Goal: Information Seeking & Learning: Learn about a topic

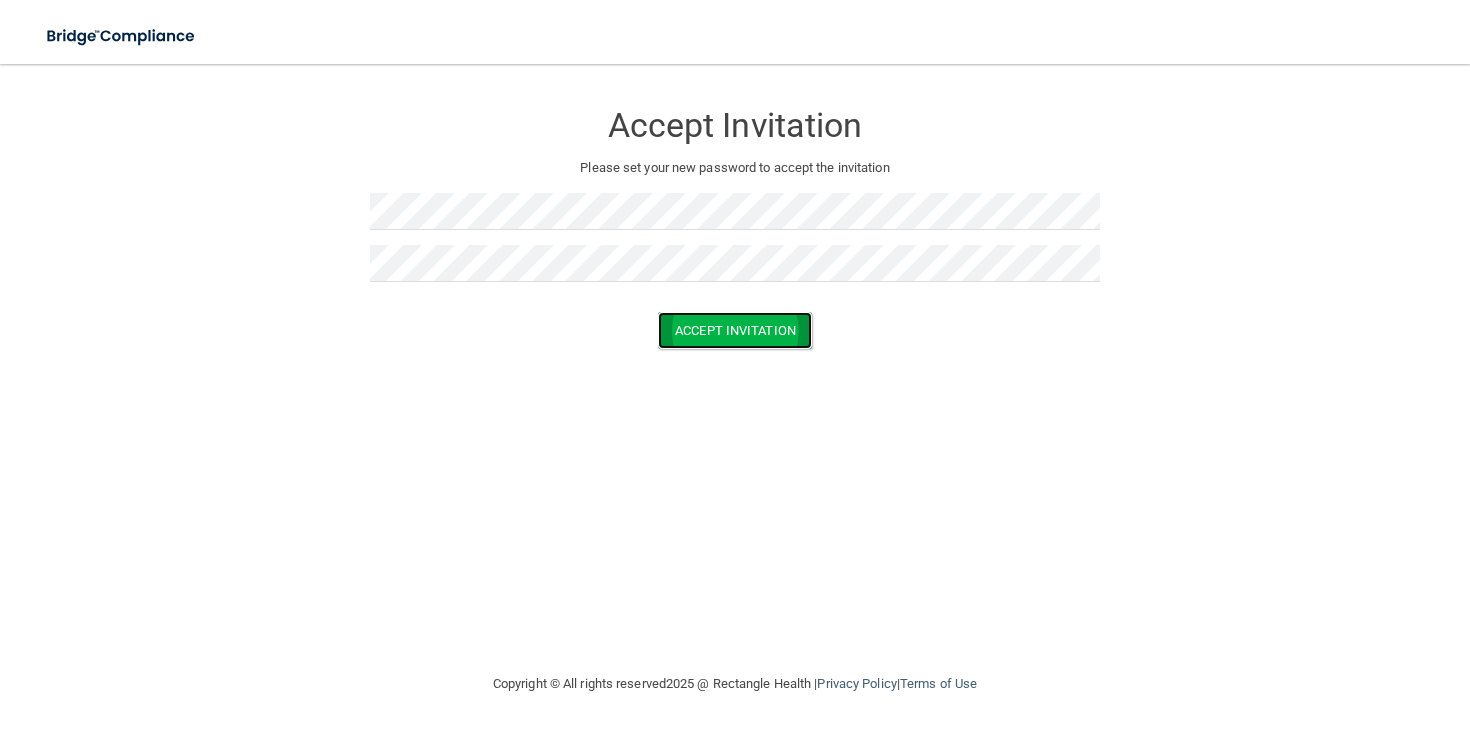
click at [723, 336] on button "Accept Invitation" at bounding box center [735, 330] width 154 height 37
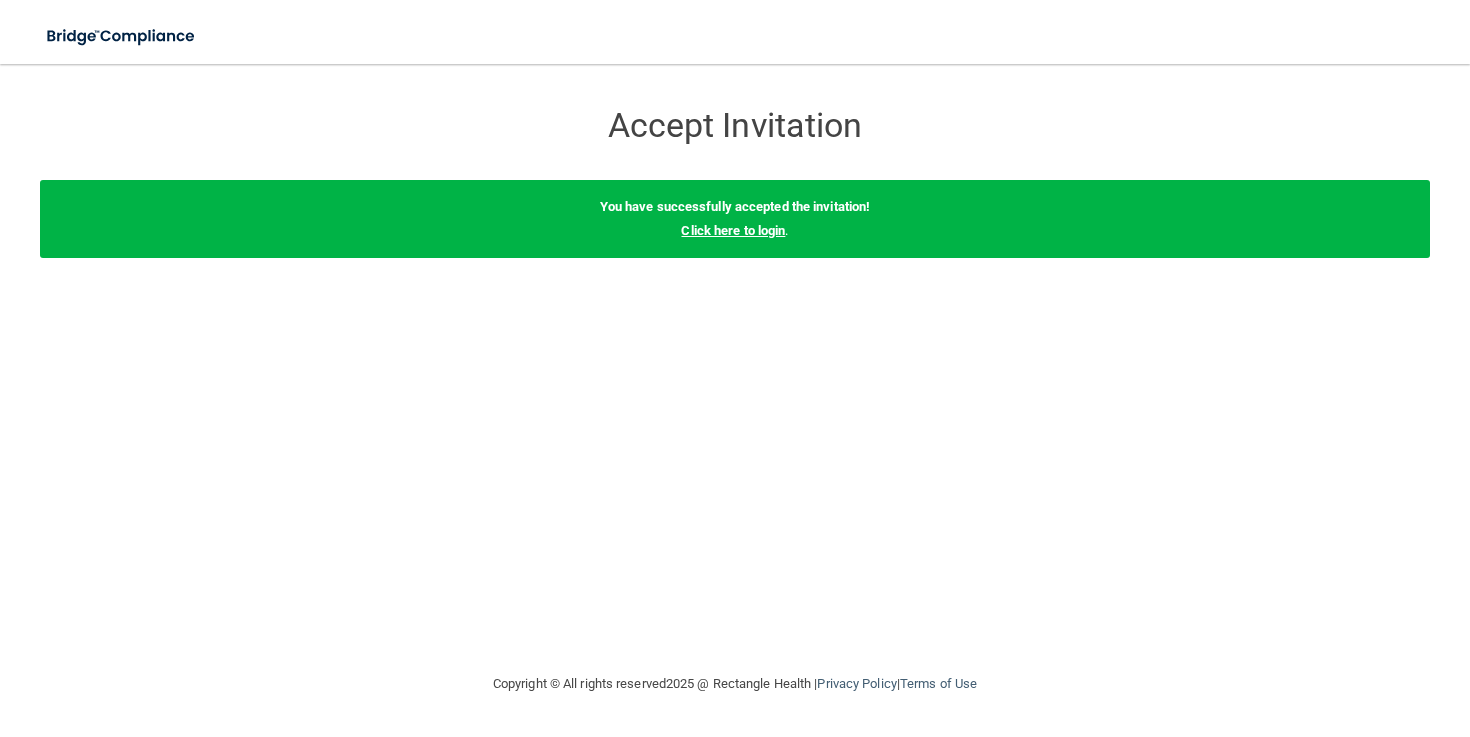
click at [777, 231] on link "Click here to login" at bounding box center [733, 230] width 104 height 15
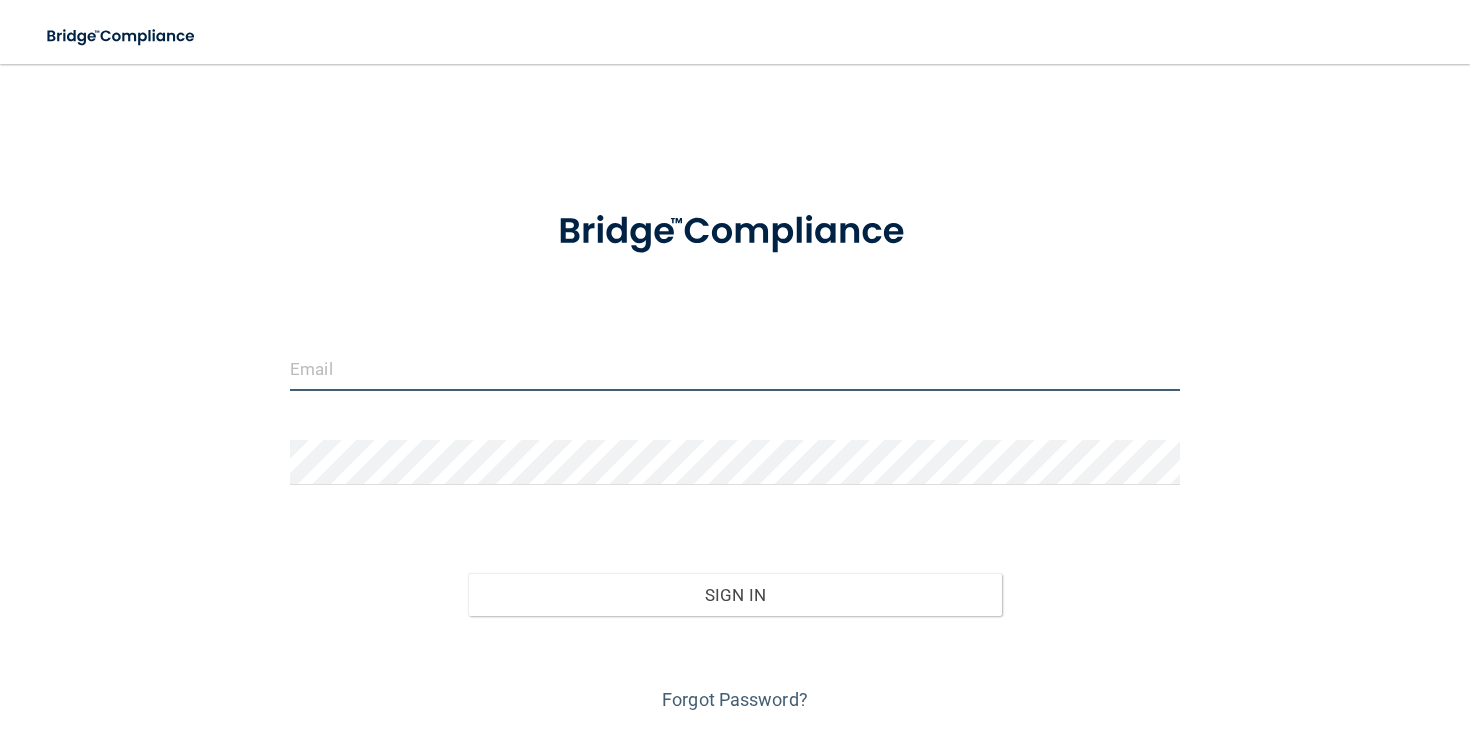
click at [344, 377] on input "email" at bounding box center [735, 368] width 890 height 45
click at [305, 372] on input "email" at bounding box center [735, 368] width 890 height 45
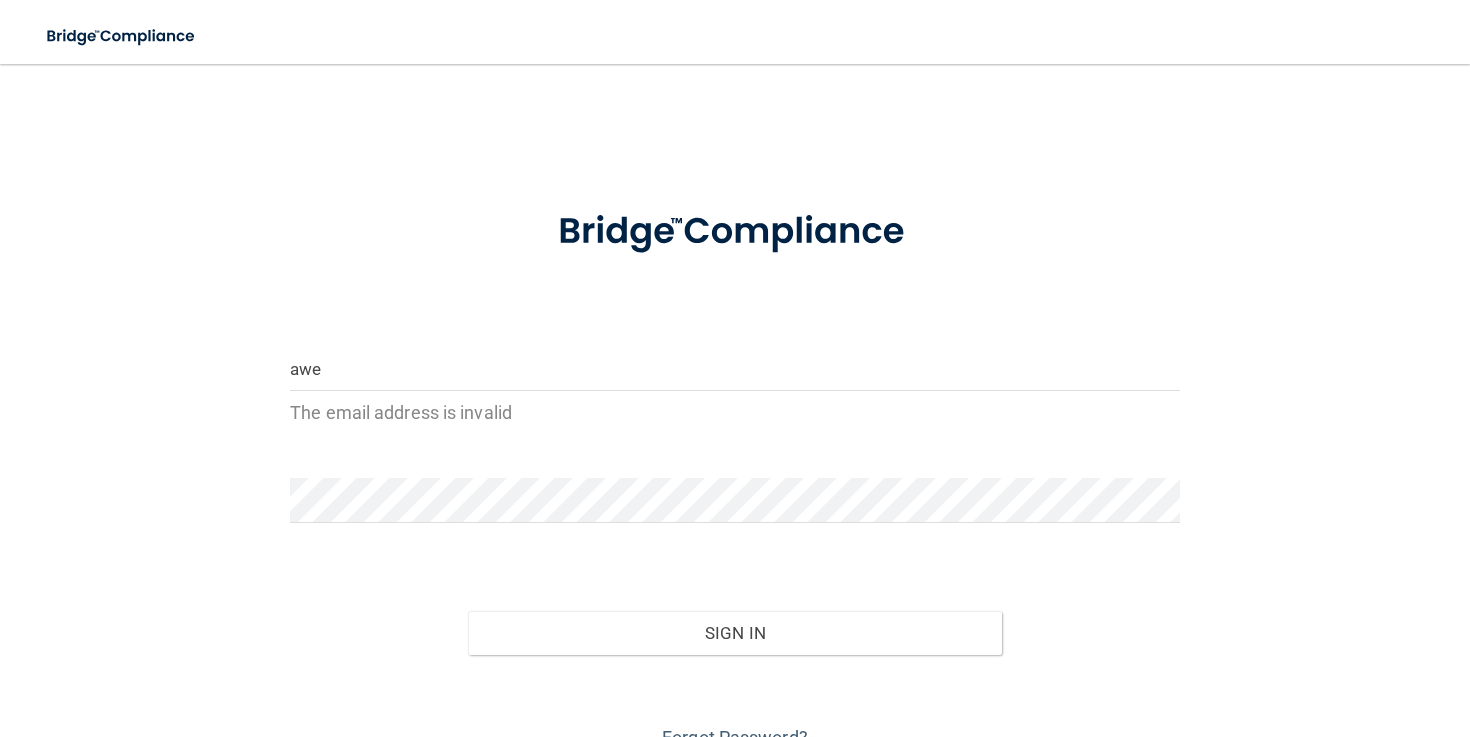
type input "[EMAIL_ADDRESS][DOMAIN_NAME]"
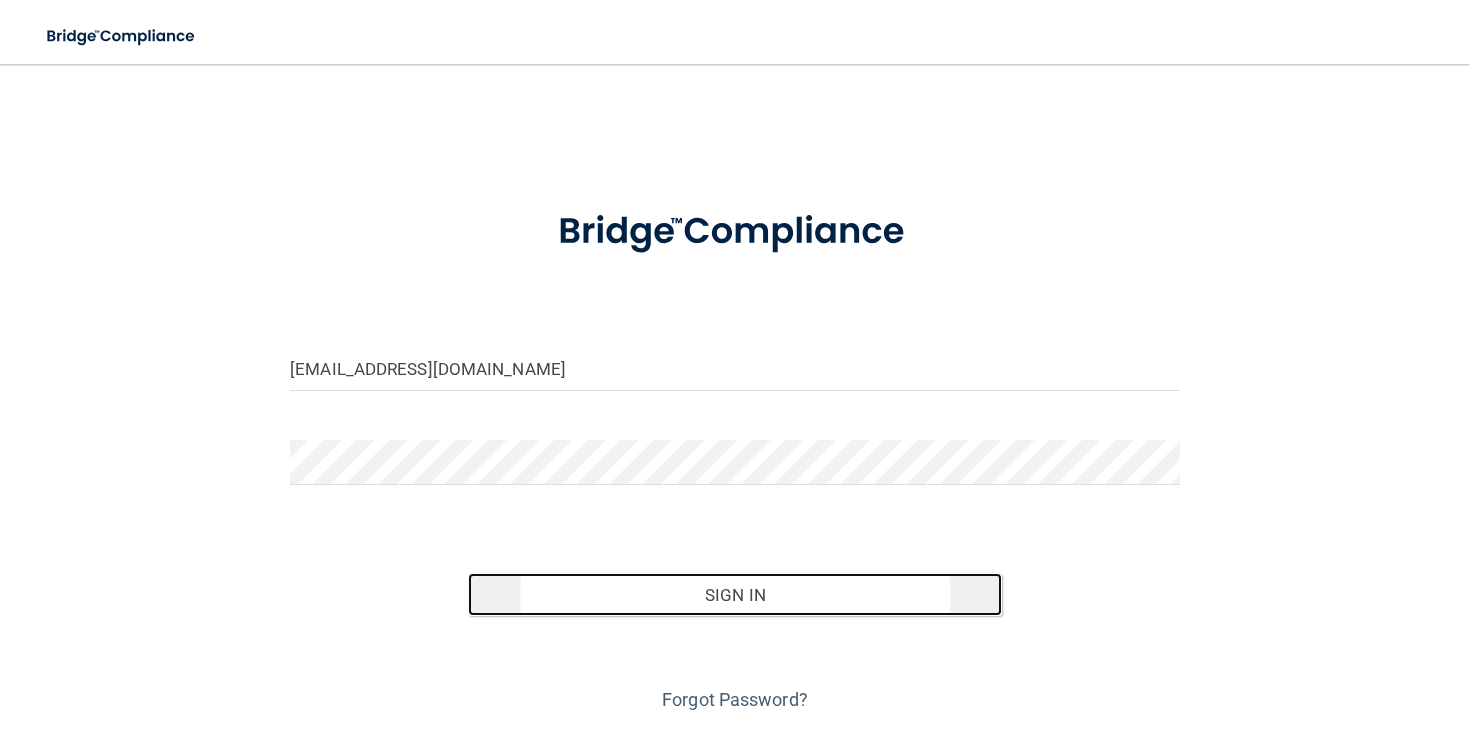
click at [743, 591] on button "Sign In" at bounding box center [735, 595] width 534 height 44
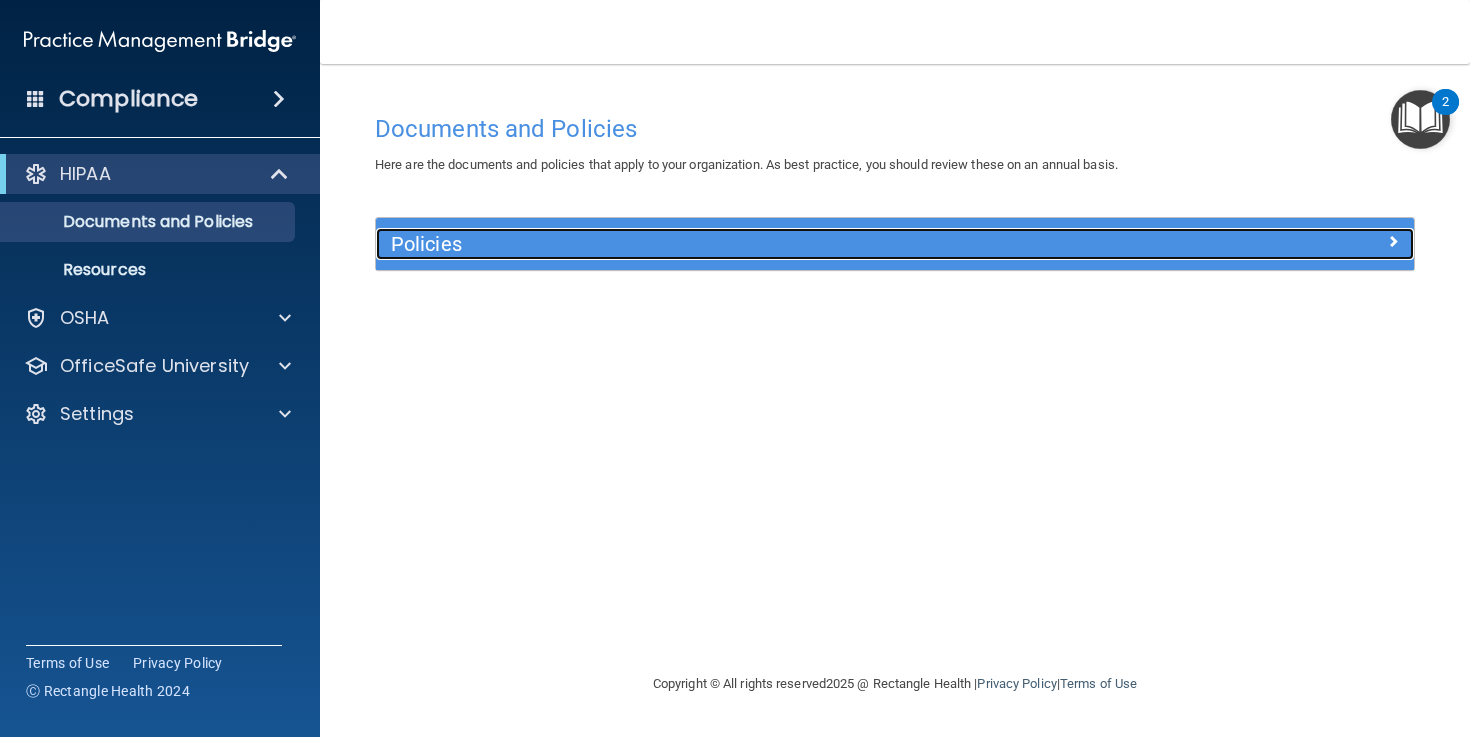
click at [1183, 243] on div at bounding box center [1285, 240] width 260 height 24
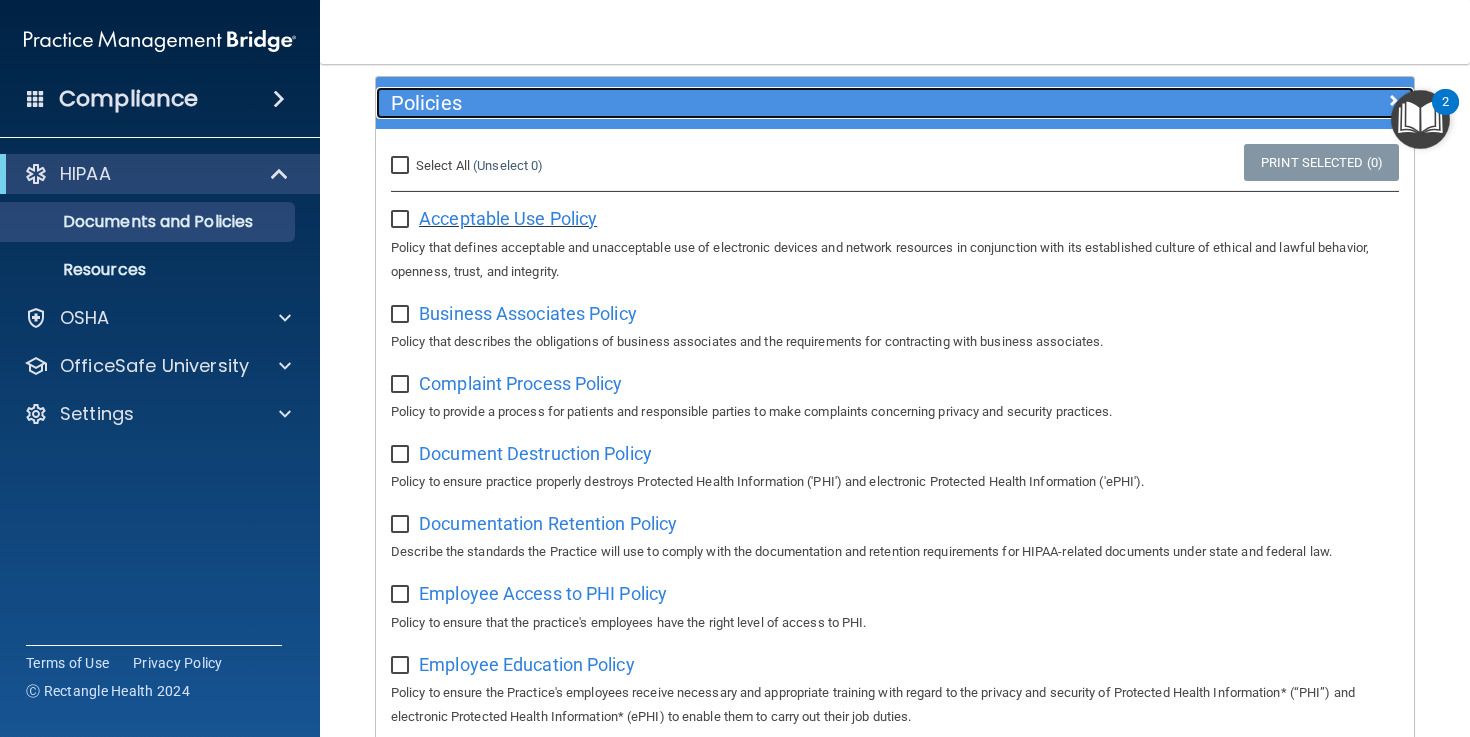
scroll to position [137, 0]
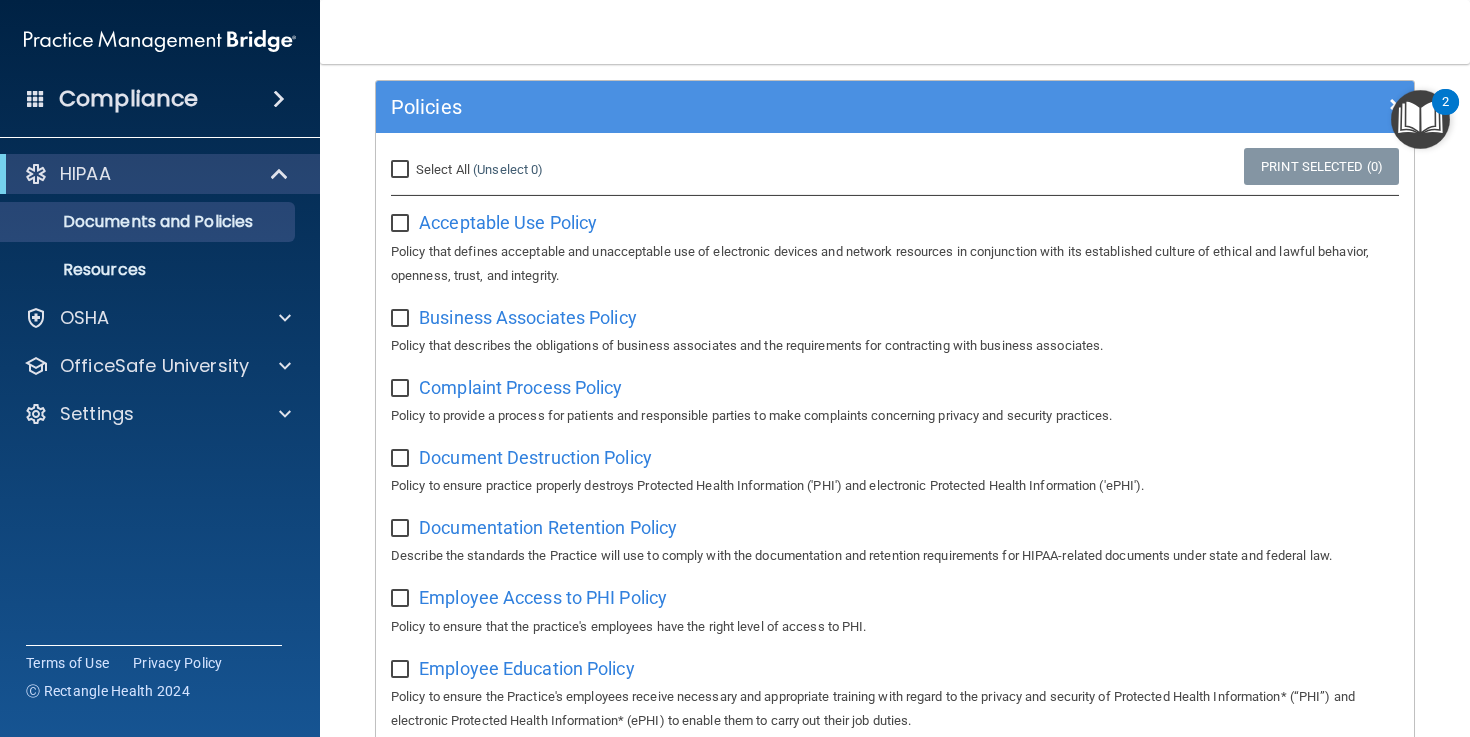
click at [277, 95] on span at bounding box center [279, 99] width 12 height 24
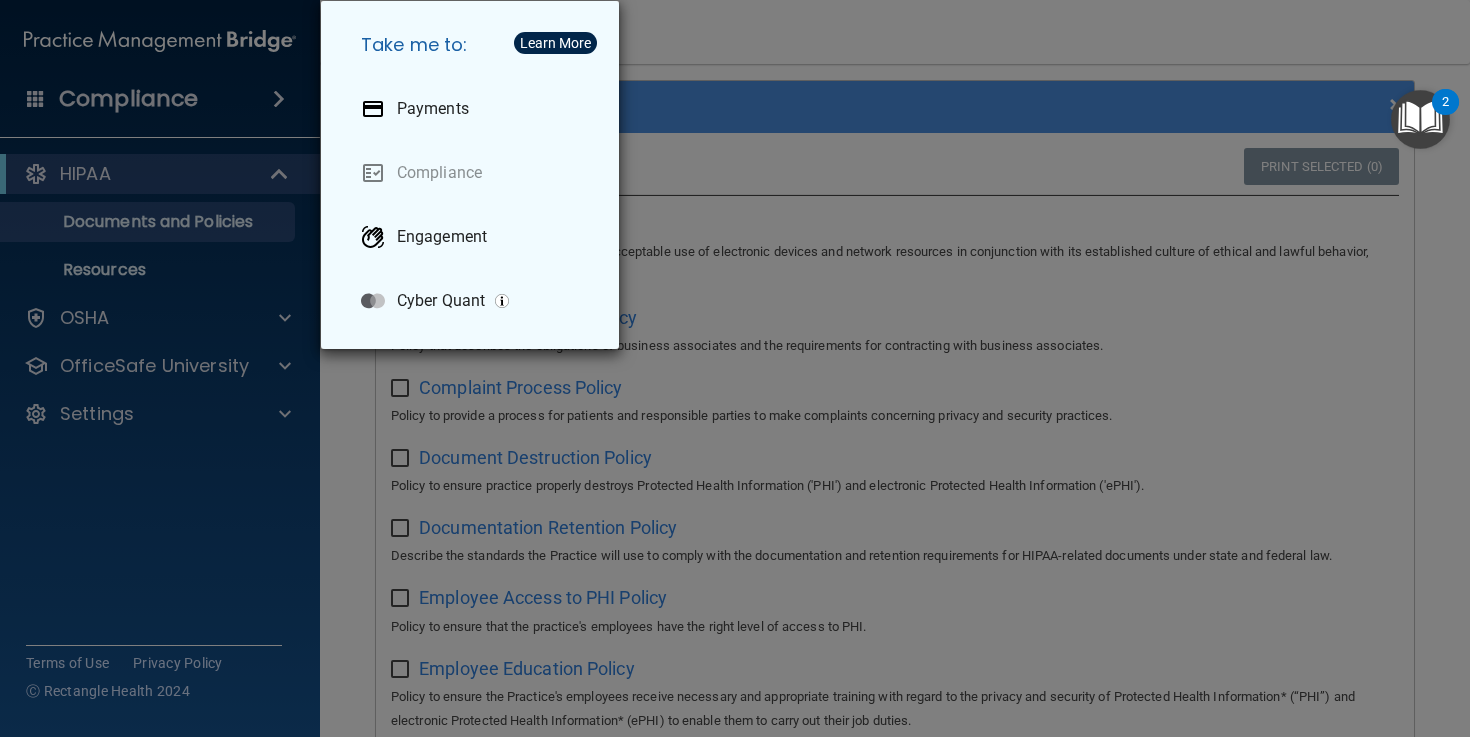
click at [153, 100] on div "Take me to: Payments Compliance Engagement Cyber Quant" at bounding box center [735, 368] width 1470 height 737
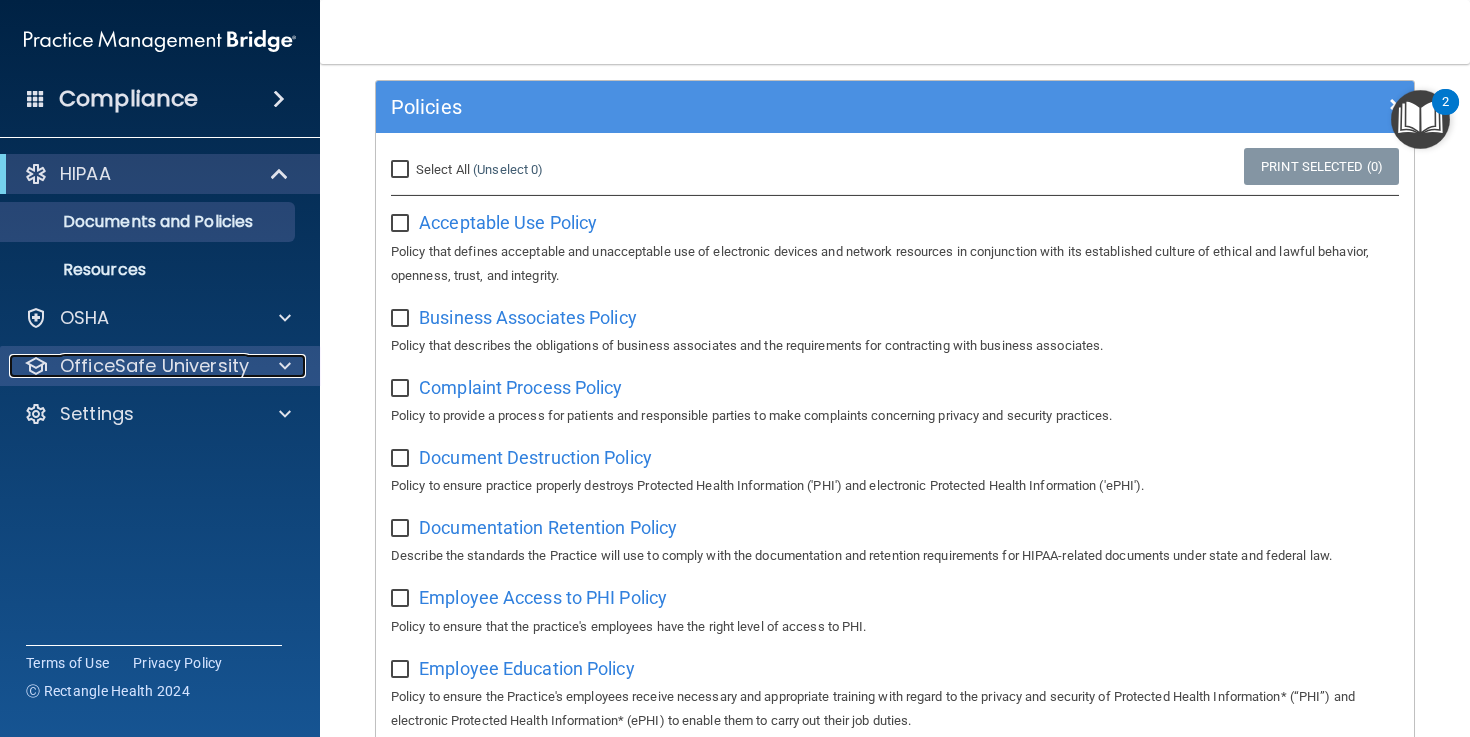
click at [186, 356] on p "OfficeSafe University" at bounding box center [154, 366] width 189 height 24
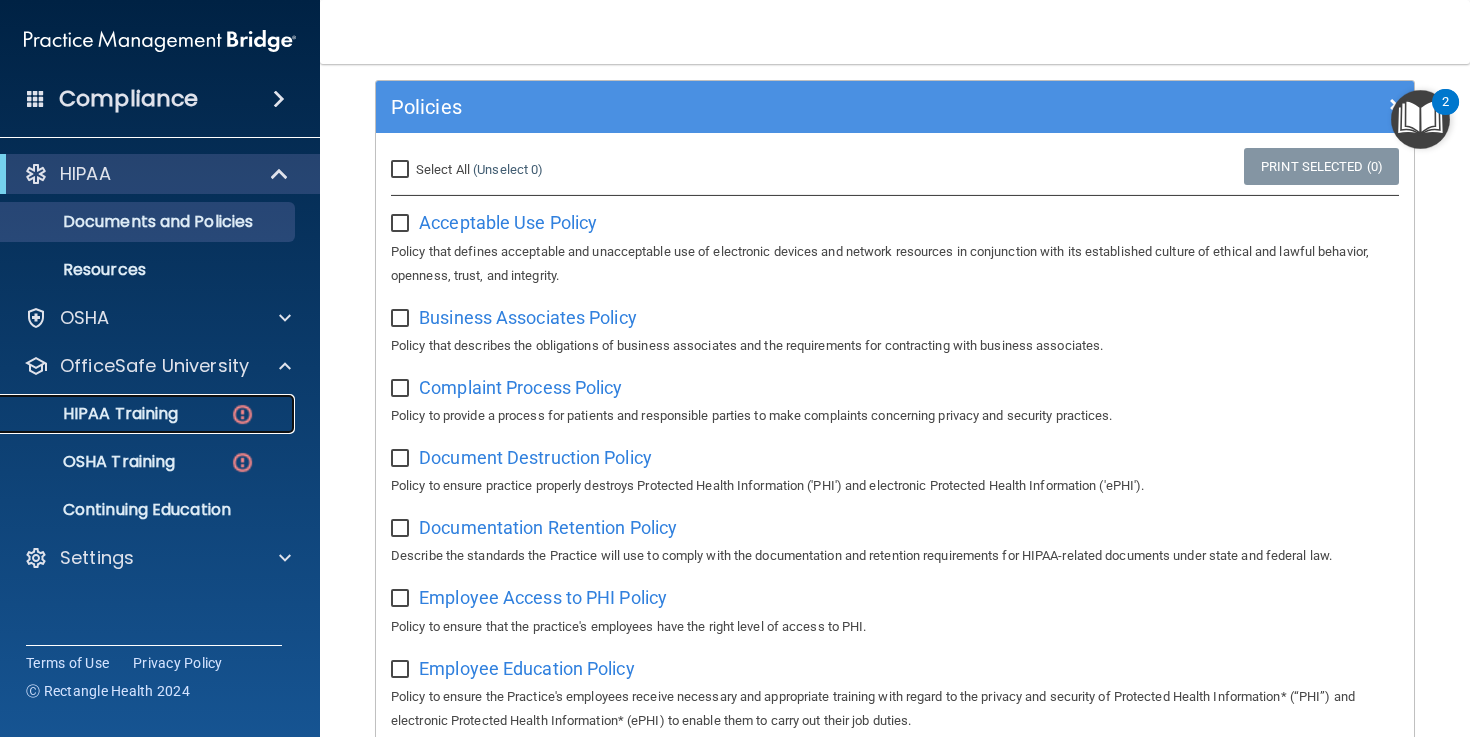
click at [153, 425] on link "HIPAA Training" at bounding box center [137, 414] width 315 height 40
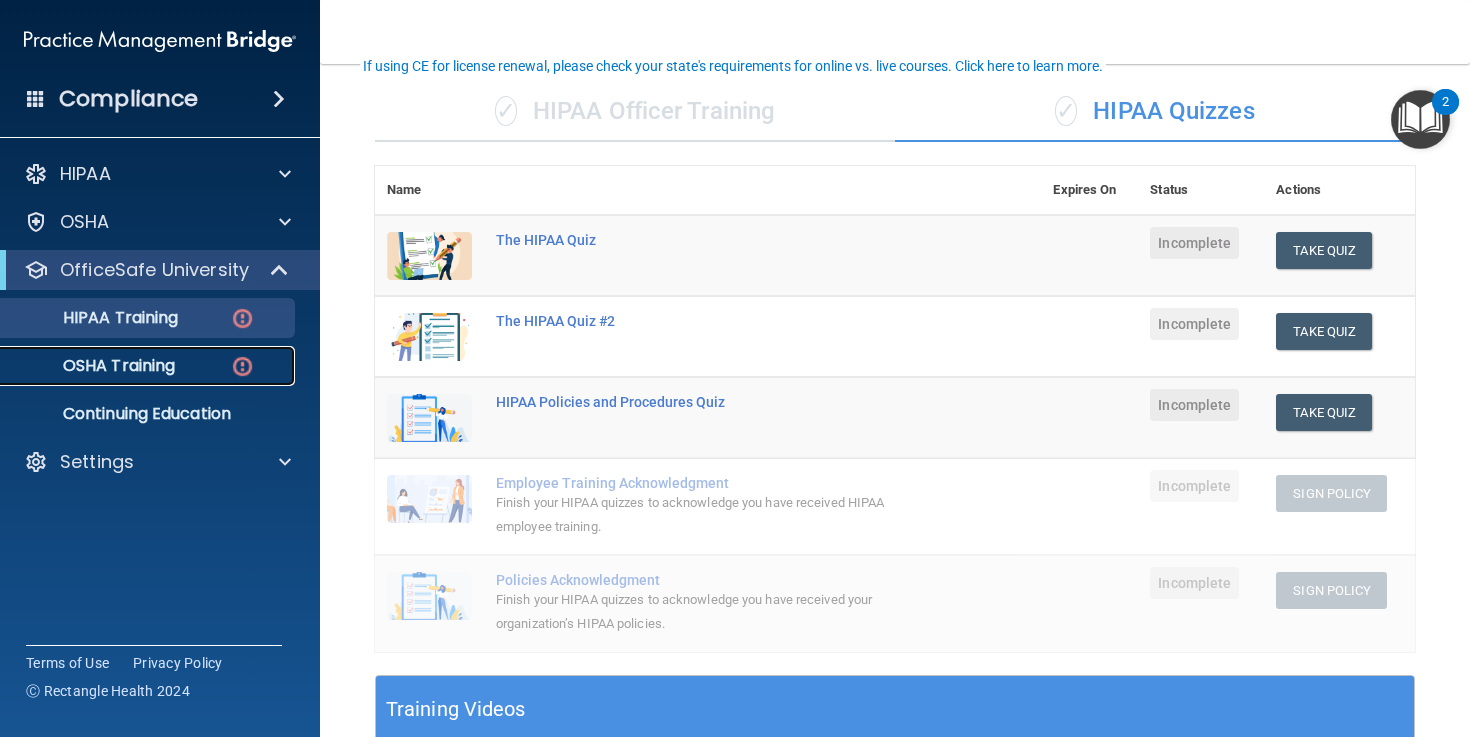
click at [121, 362] on p "OSHA Training" at bounding box center [94, 366] width 162 height 20
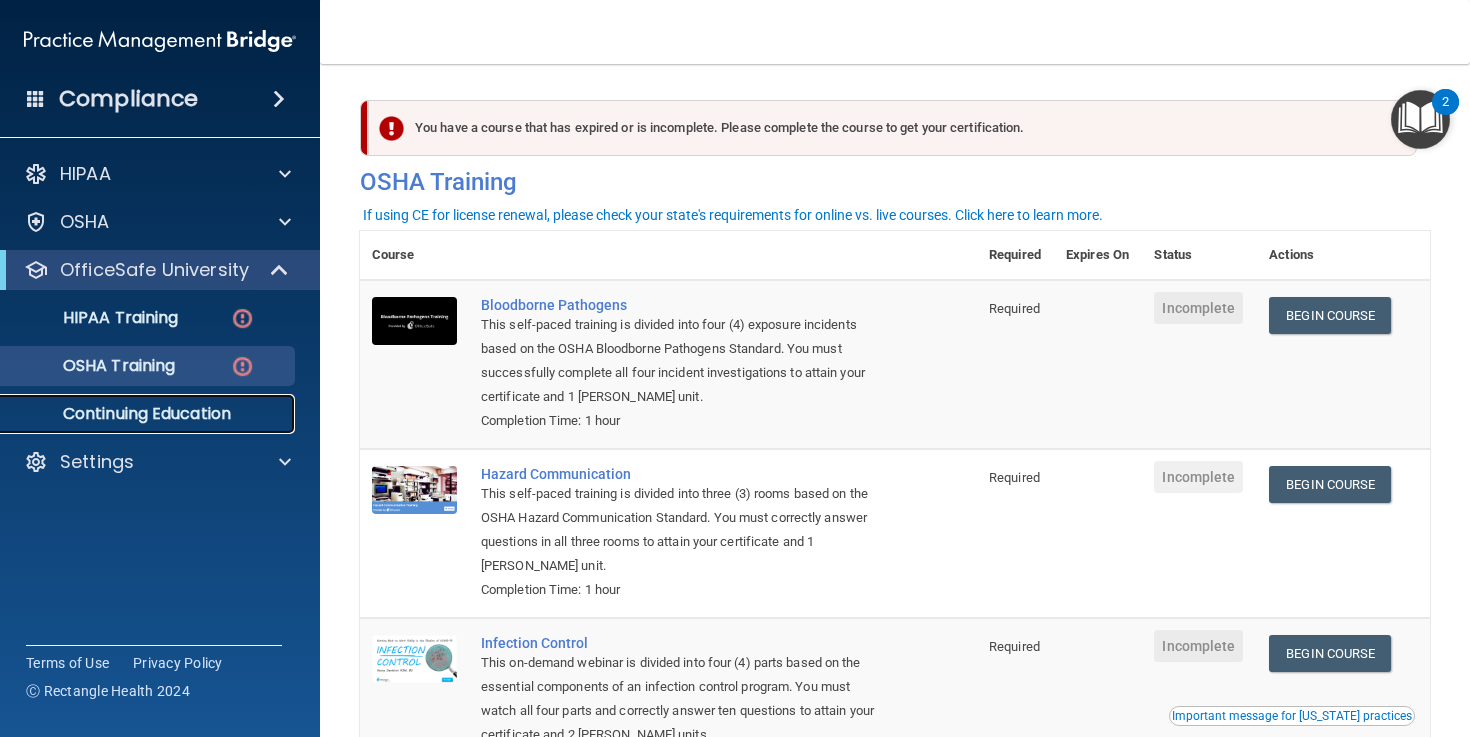
click at [188, 410] on p "Continuing Education" at bounding box center [149, 414] width 273 height 20
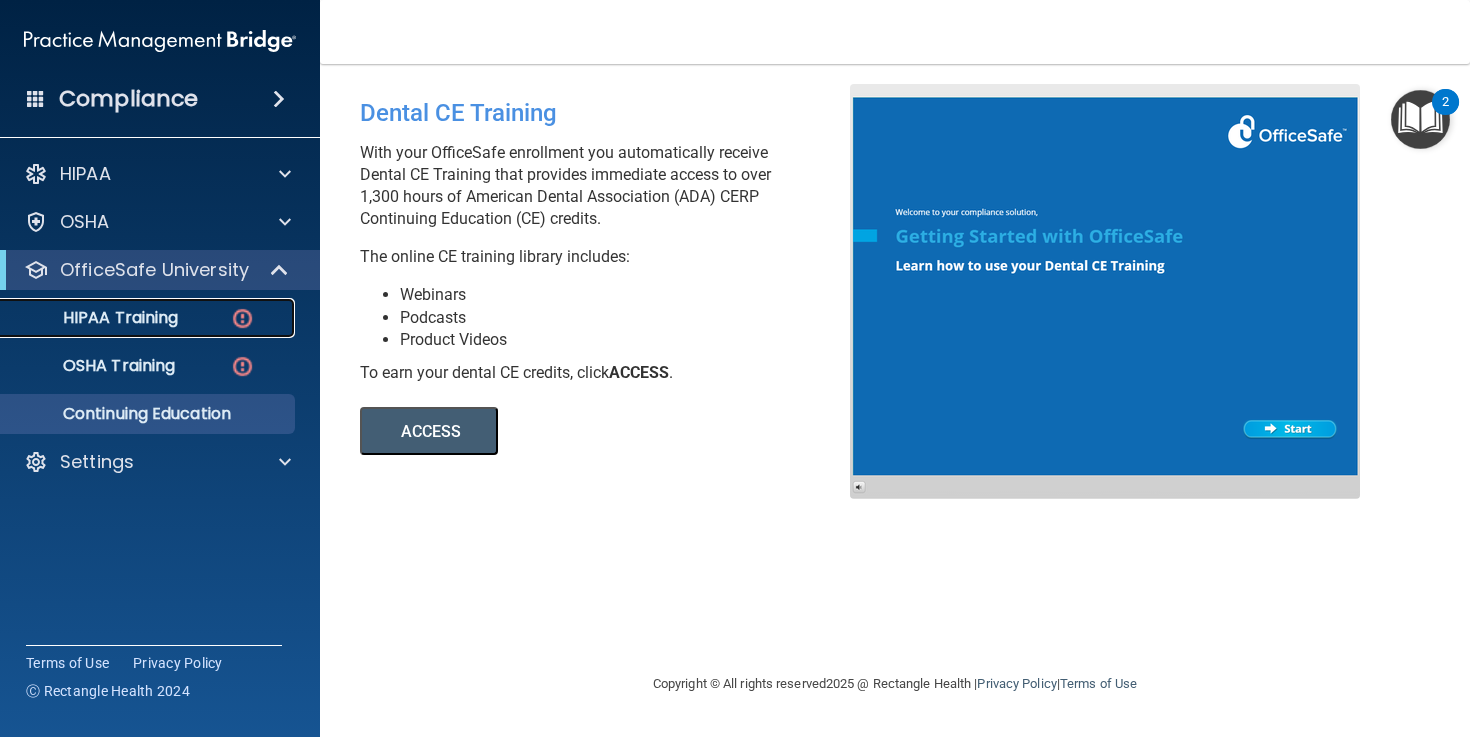
click at [150, 325] on p "HIPAA Training" at bounding box center [95, 318] width 165 height 20
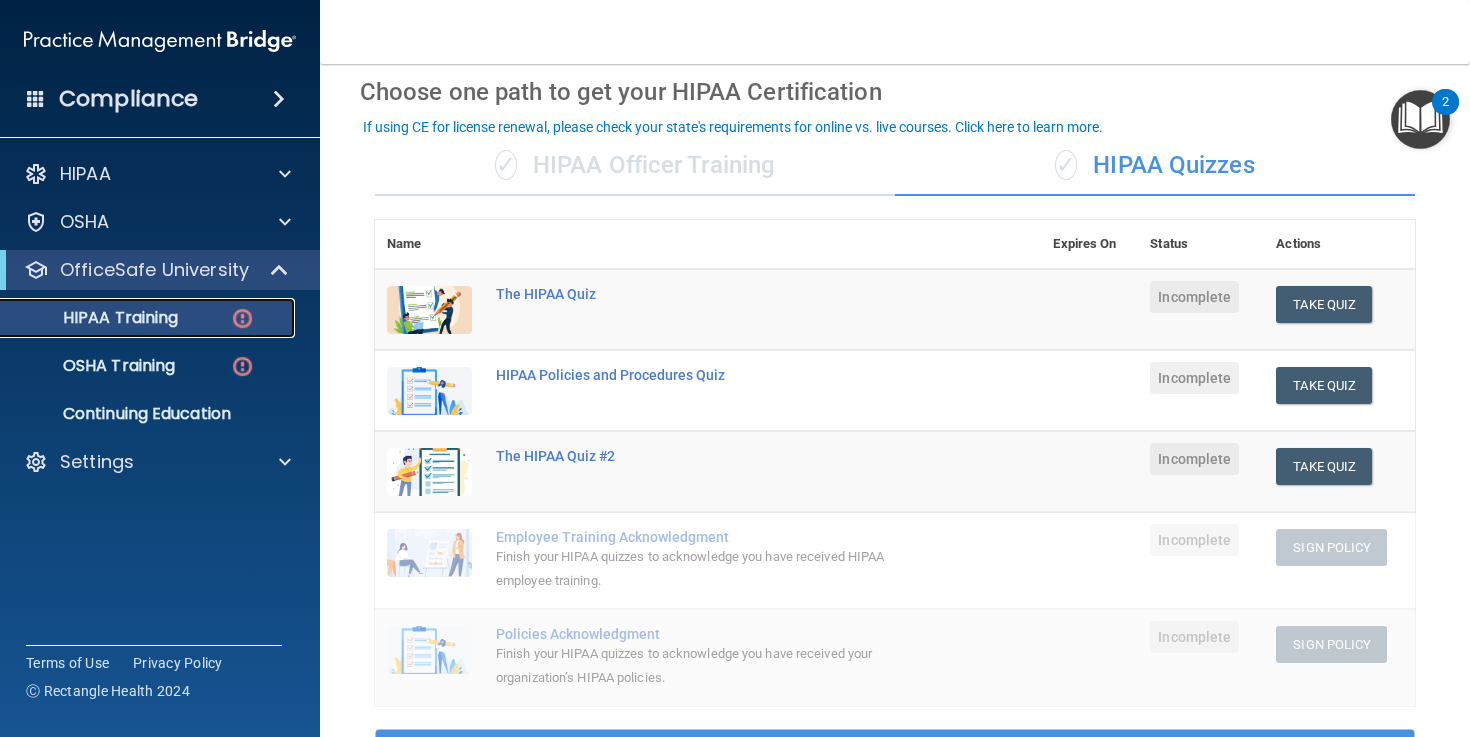
scroll to position [76, 0]
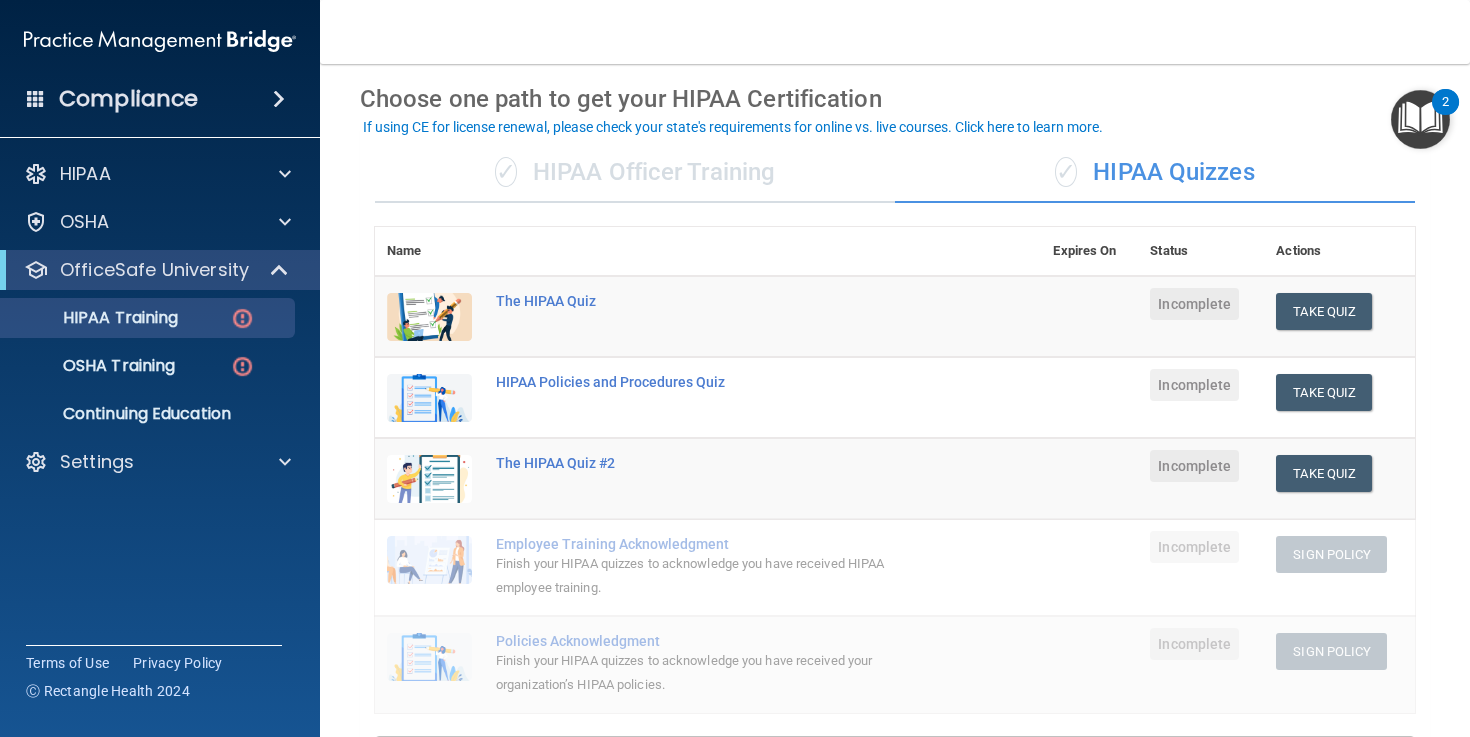
click at [712, 176] on div "✓ HIPAA Officer Training" at bounding box center [635, 173] width 520 height 60
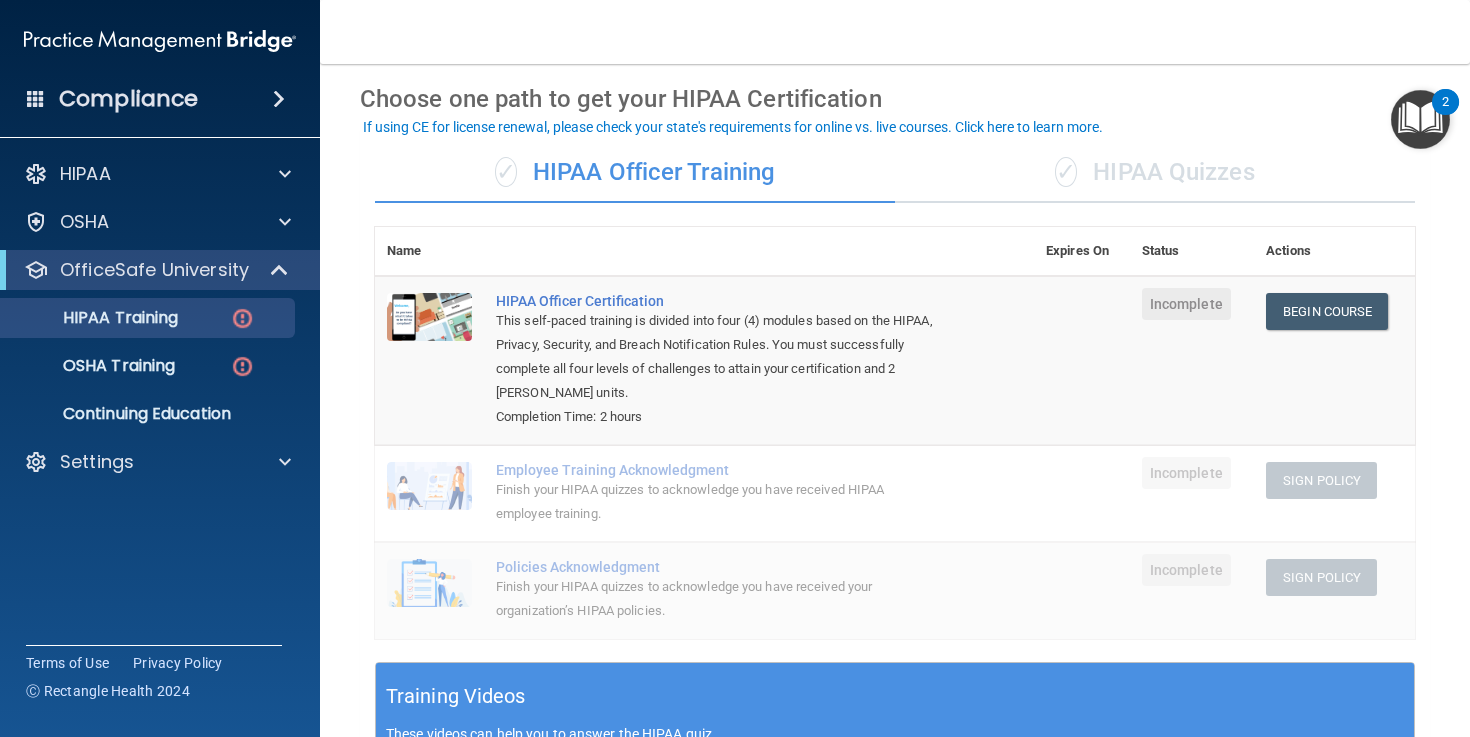
click at [1168, 182] on div "✓ HIPAA Quizzes" at bounding box center [1155, 173] width 520 height 60
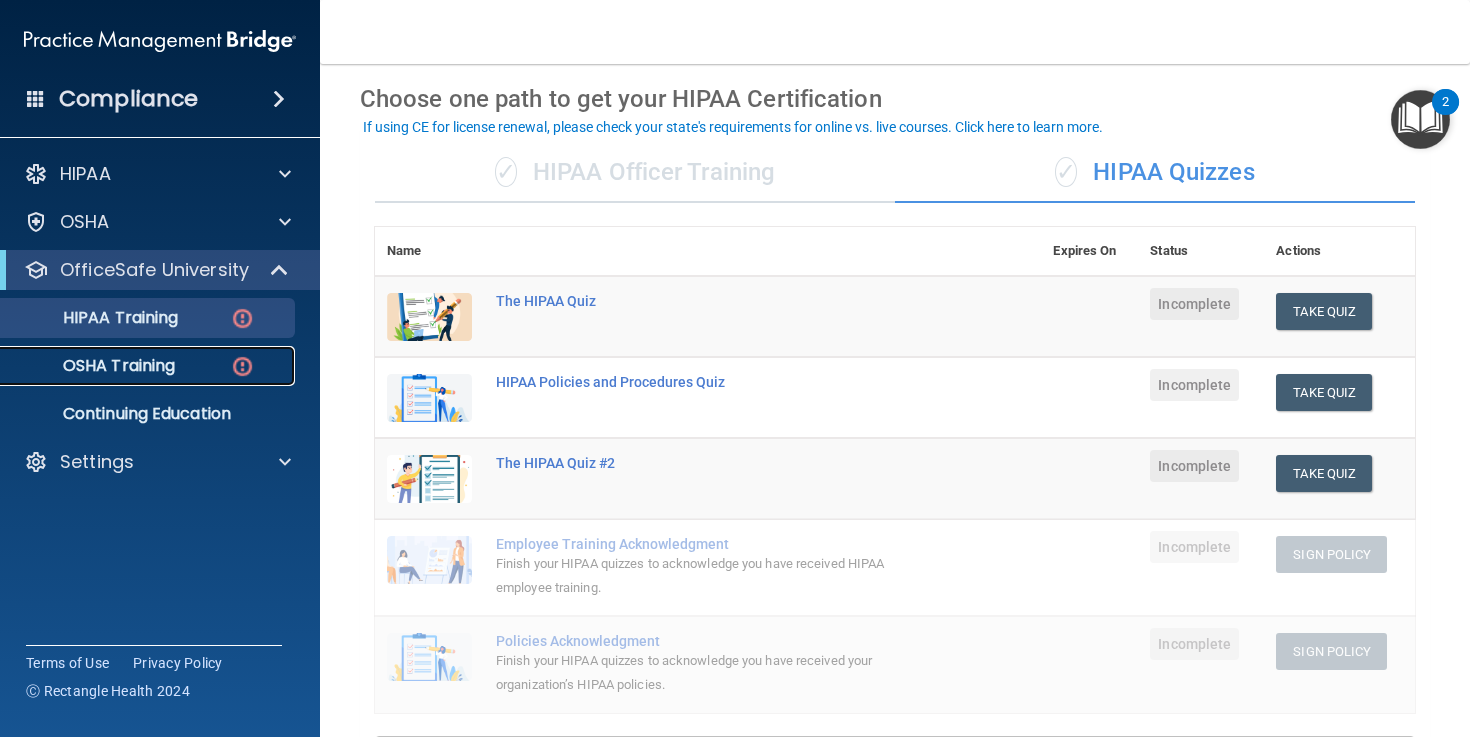
click at [171, 374] on p "OSHA Training" at bounding box center [94, 366] width 162 height 20
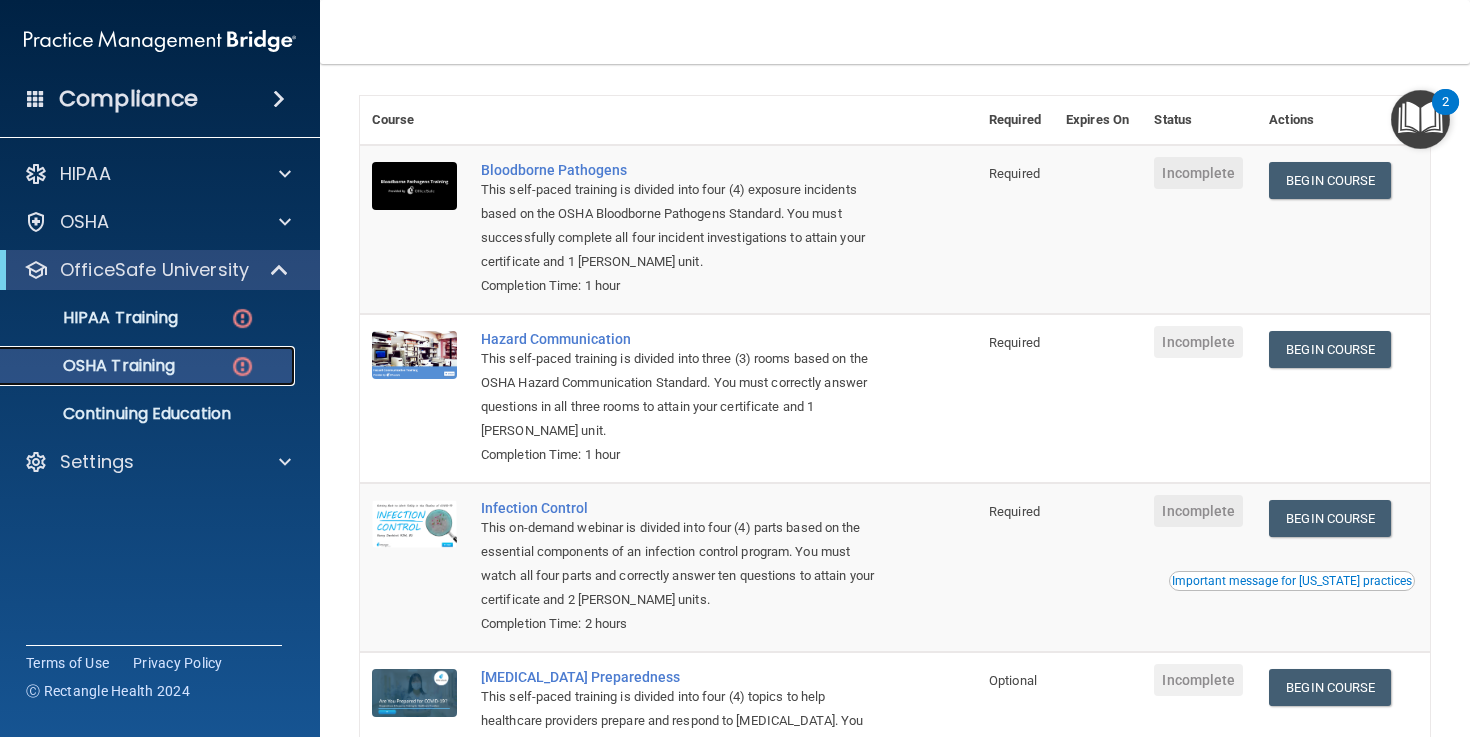
scroll to position [129, 0]
